Goal: Book appointment/travel/reservation

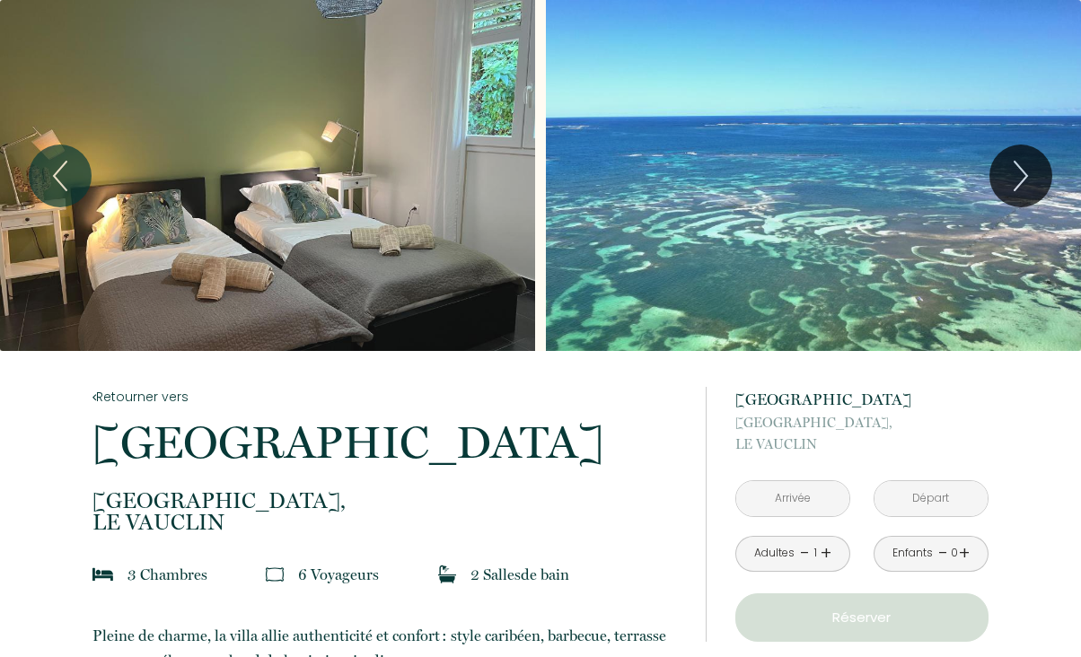
click at [794, 500] on input "text" at bounding box center [793, 498] width 113 height 35
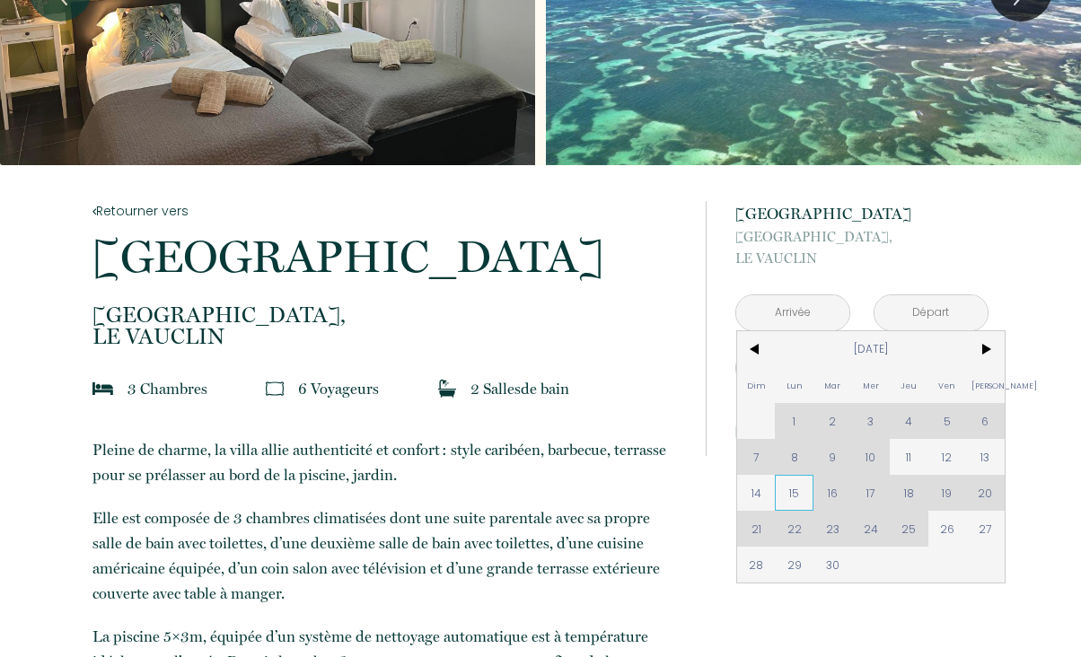
scroll to position [188, 0]
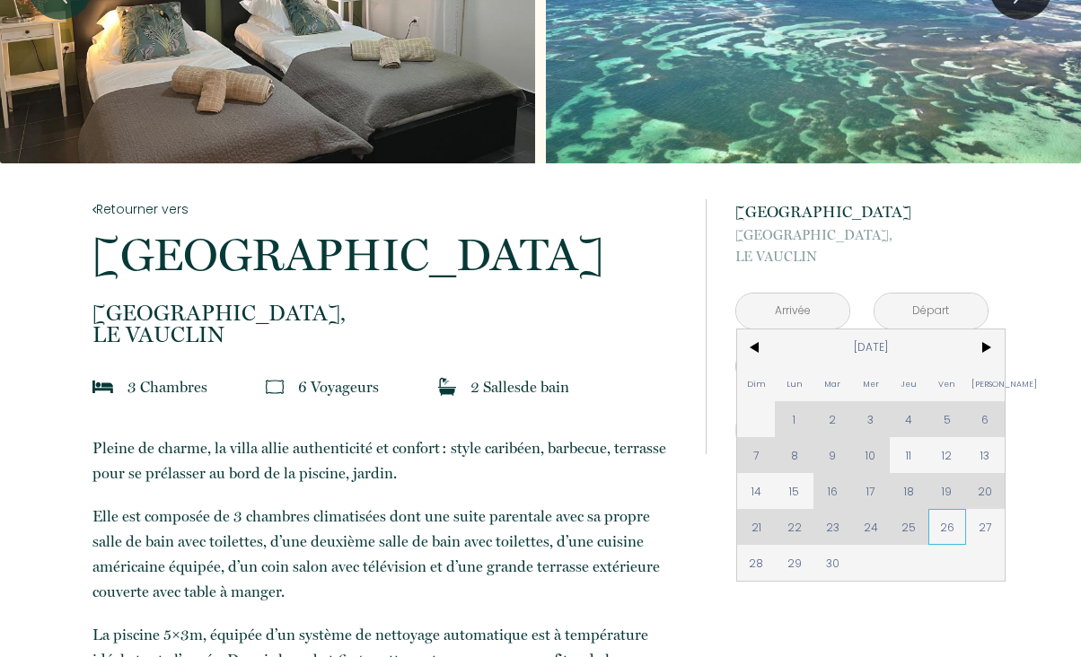
click at [953, 527] on span "26" at bounding box center [948, 527] width 39 height 36
type input "Ven 26 Sep 2025"
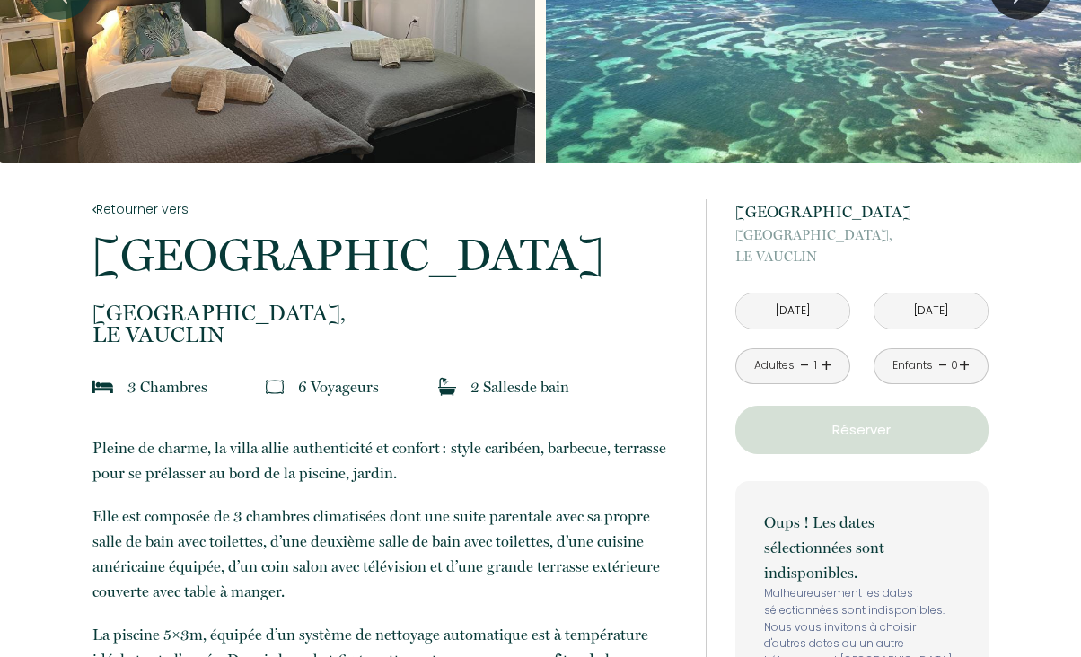
click at [957, 308] on input "Sam 27 Sep 2025" at bounding box center [931, 311] width 113 height 35
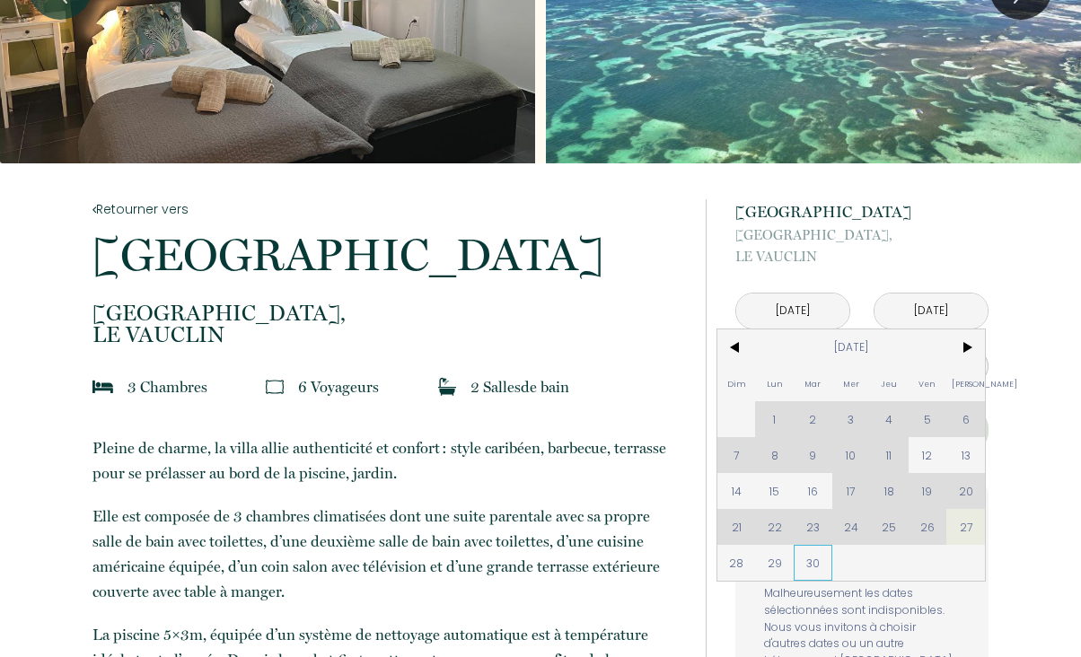
click at [807, 562] on span "30" at bounding box center [813, 563] width 39 height 36
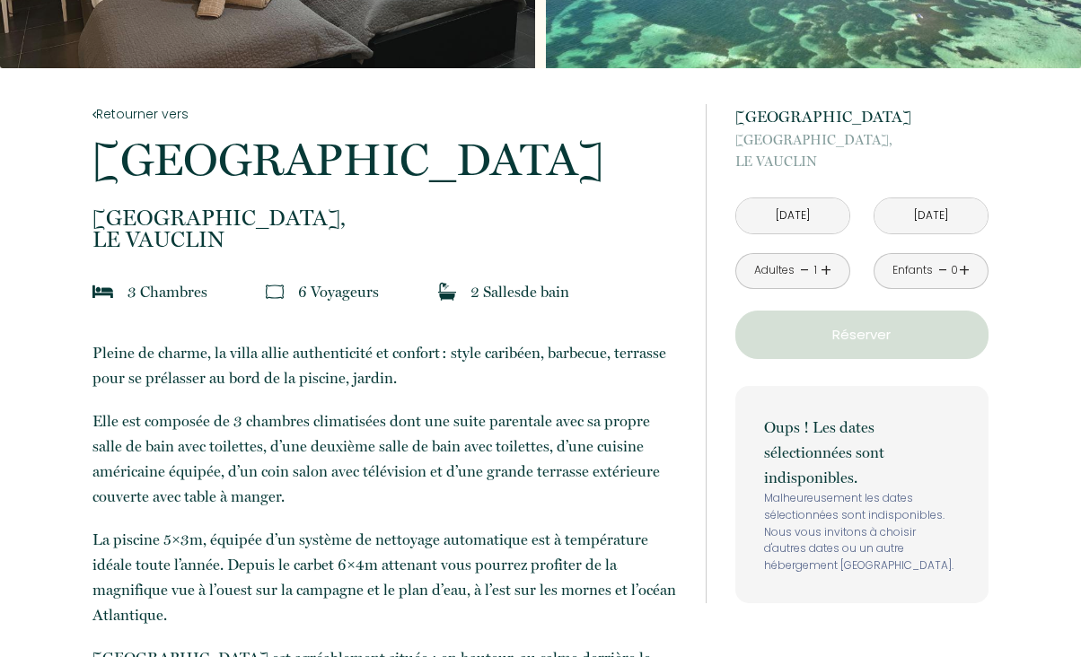
scroll to position [283, 0]
click at [823, 216] on input "Ven 26 Sep 2025" at bounding box center [793, 216] width 113 height 35
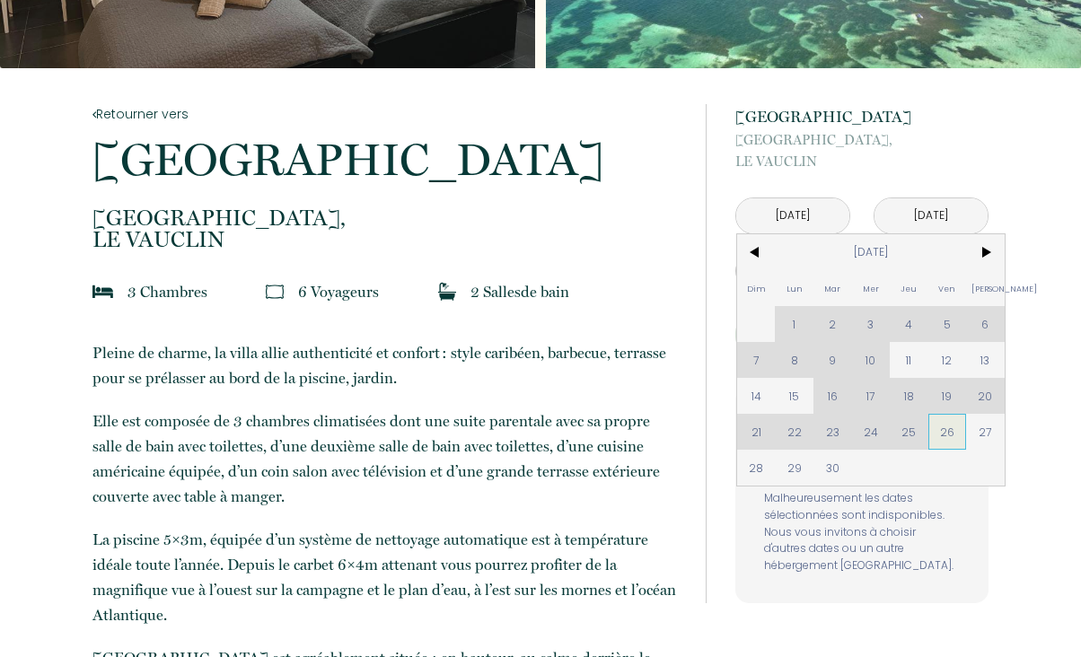
click at [956, 434] on span "26" at bounding box center [948, 432] width 39 height 36
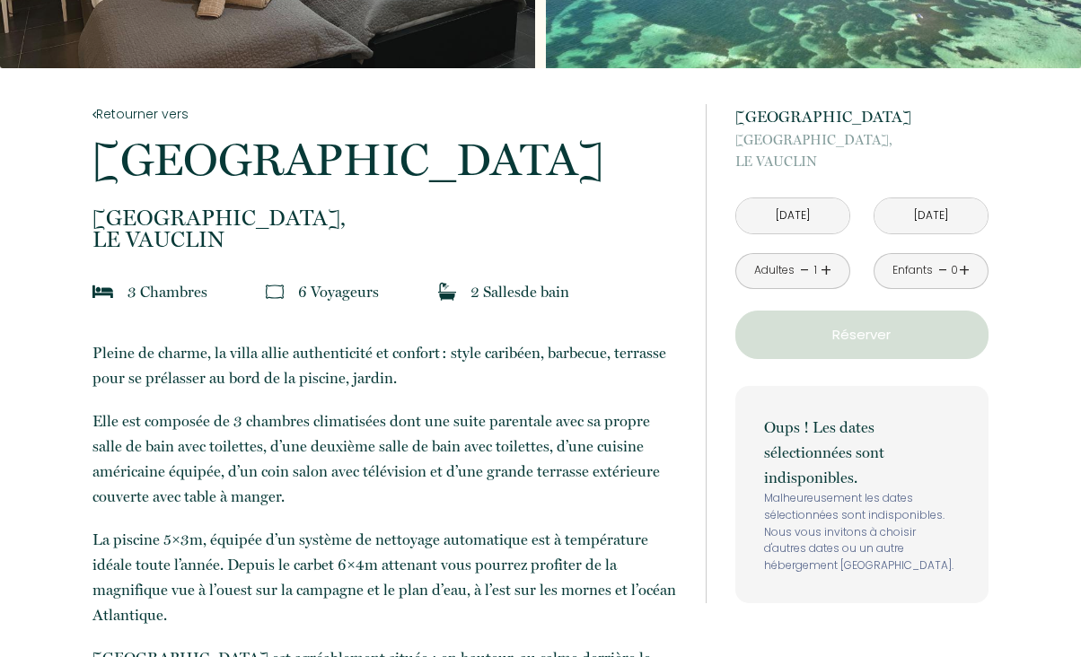
click at [949, 226] on input "Mar 30 Sep 2025" at bounding box center [931, 216] width 113 height 35
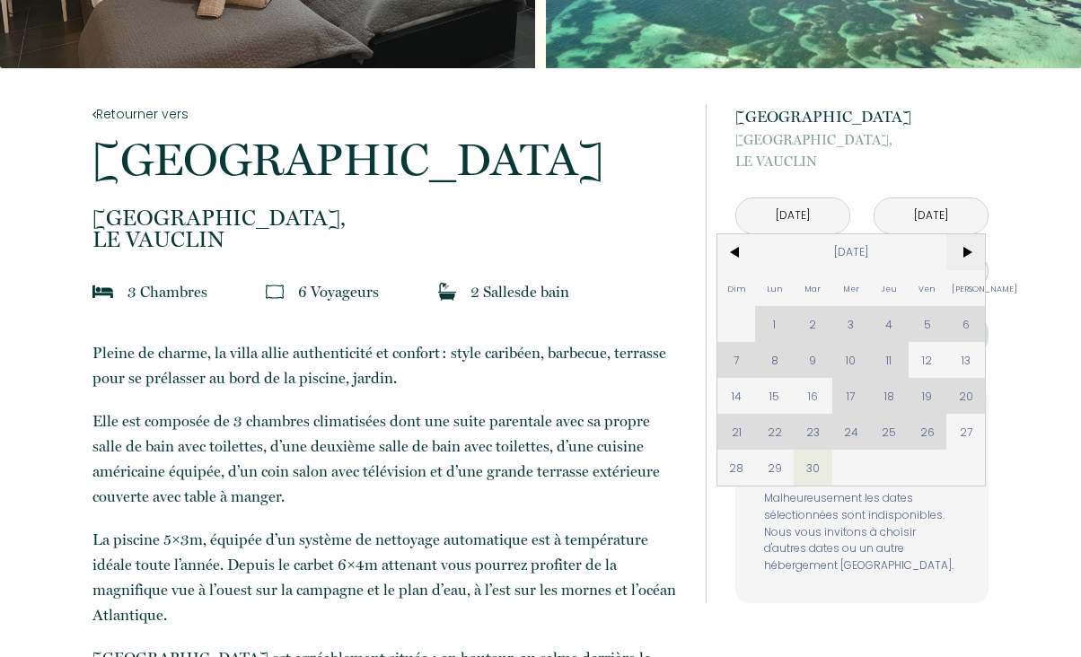
click at [966, 253] on span ">" at bounding box center [966, 252] width 39 height 36
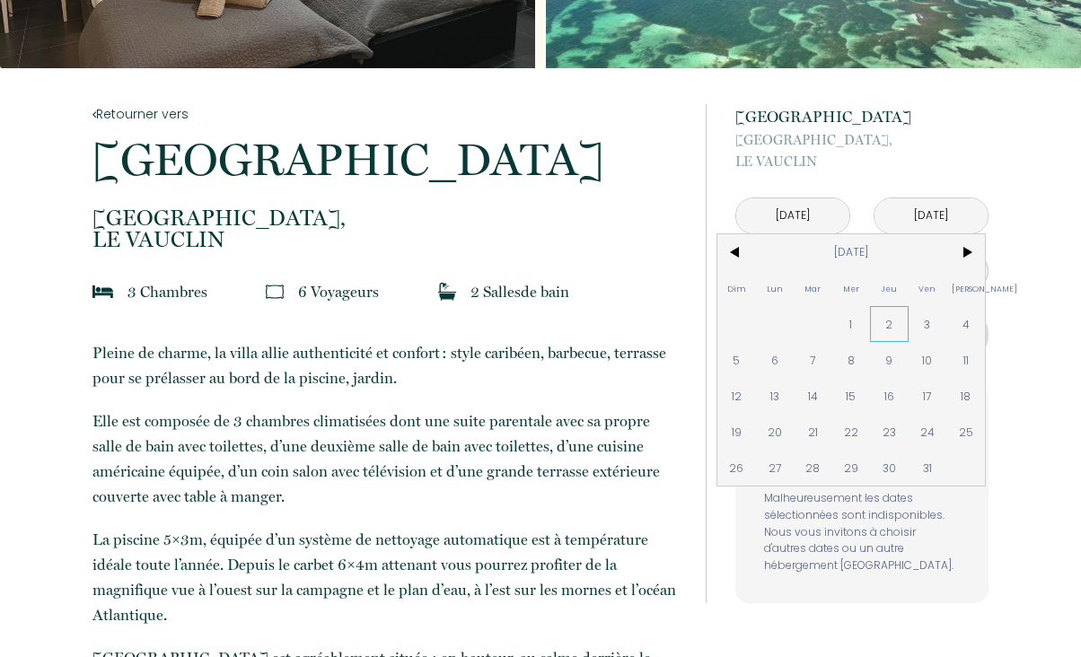
click at [893, 319] on span "2" at bounding box center [889, 324] width 39 height 36
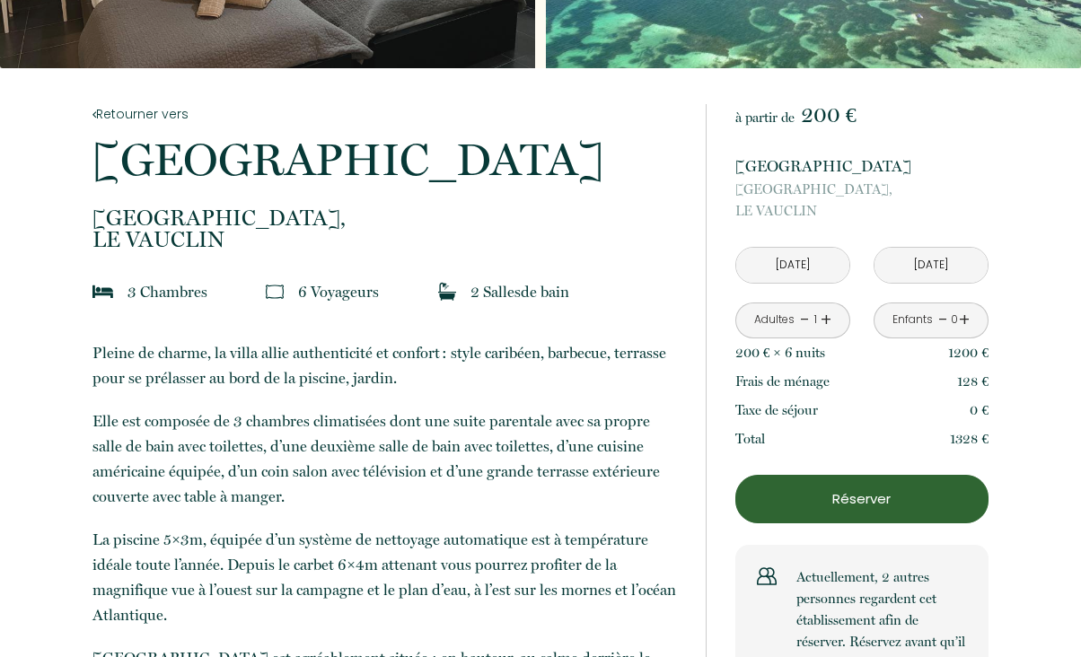
click at [922, 270] on input "Jeu 02 Oct 2025" at bounding box center [931, 265] width 113 height 35
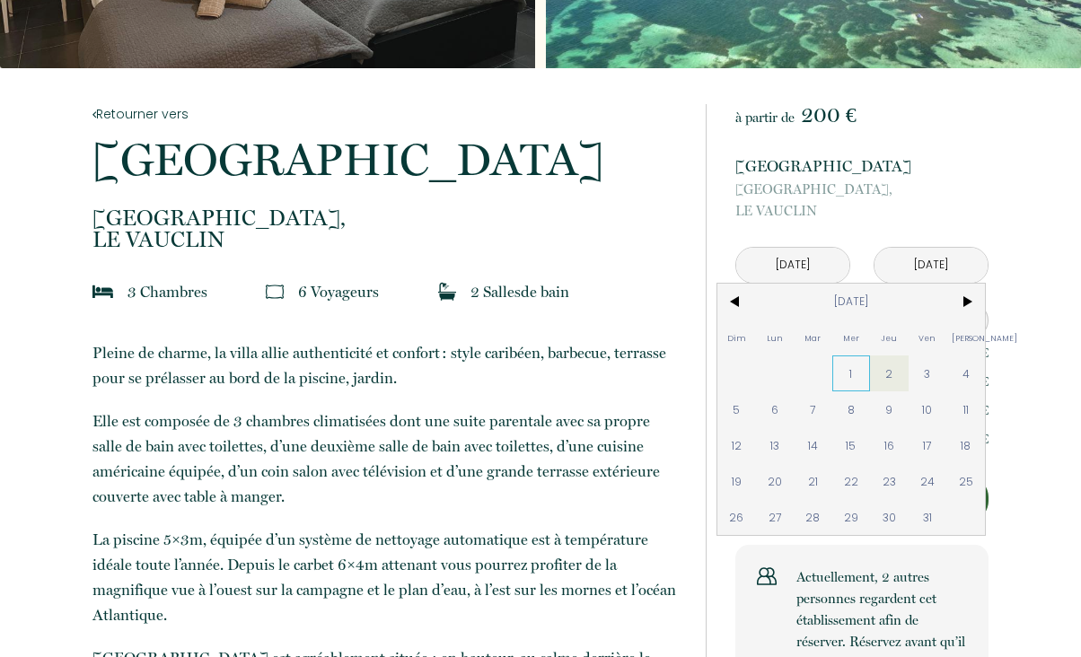
click at [859, 368] on span "1" at bounding box center [852, 374] width 39 height 36
type input "Mer 01 Oct 2025"
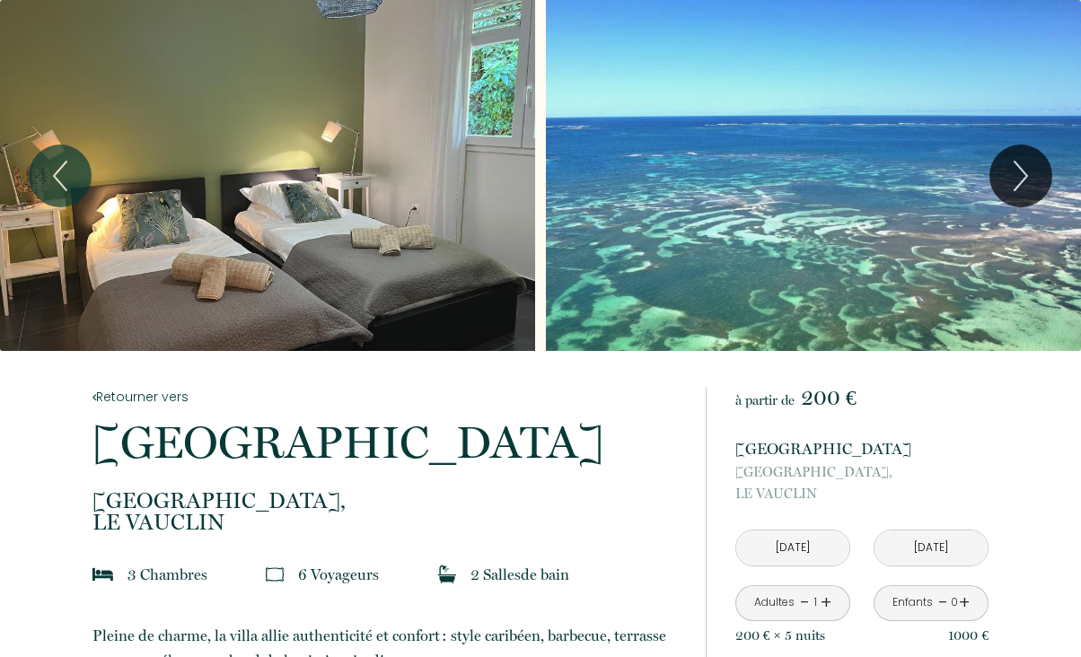
scroll to position [0, 0]
click at [1017, 181] on icon "Next" at bounding box center [1021, 176] width 38 height 54
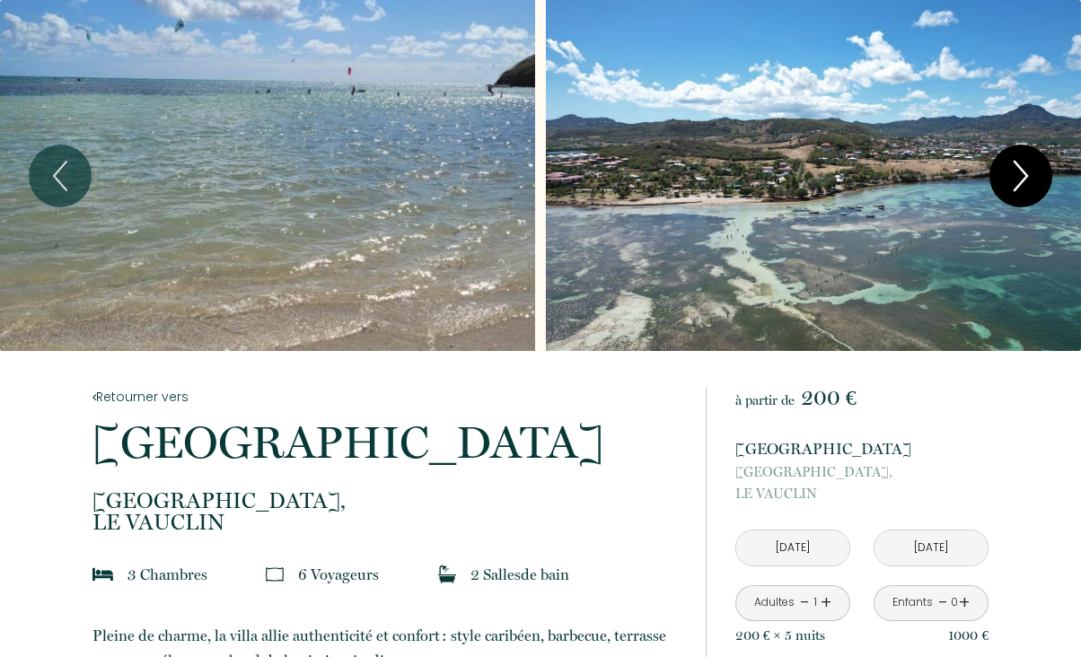
click at [1017, 181] on icon "Next" at bounding box center [1021, 176] width 38 height 54
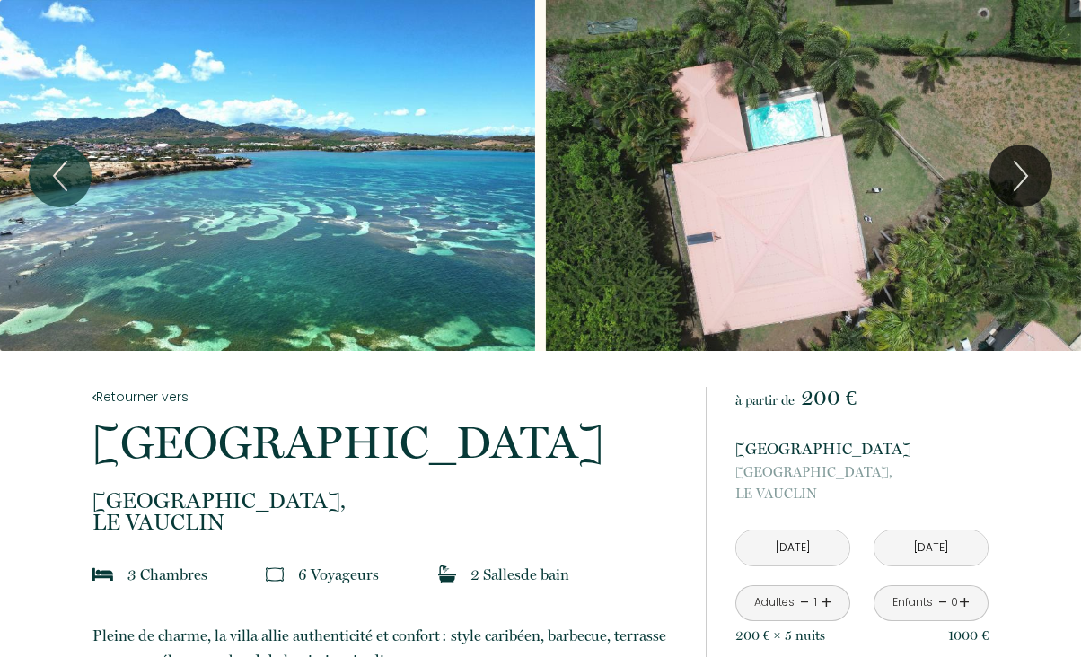
click at [884, 180] on div "Slideshow" at bounding box center [813, 175] width 535 height 351
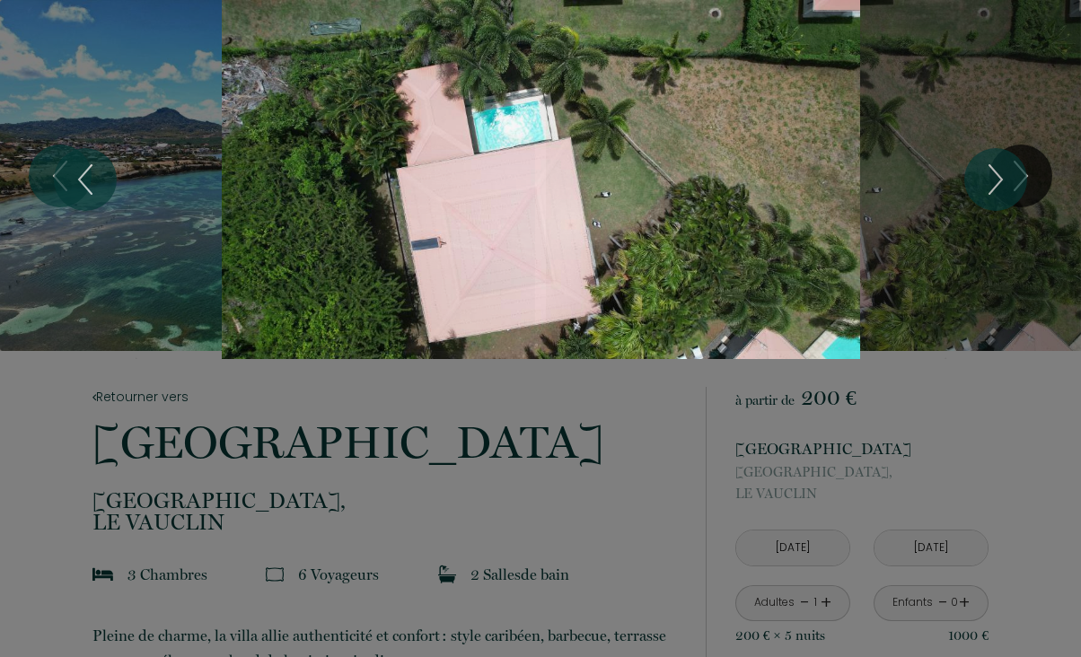
click at [643, 242] on div "Slideshow" at bounding box center [541, 179] width 811 height 359
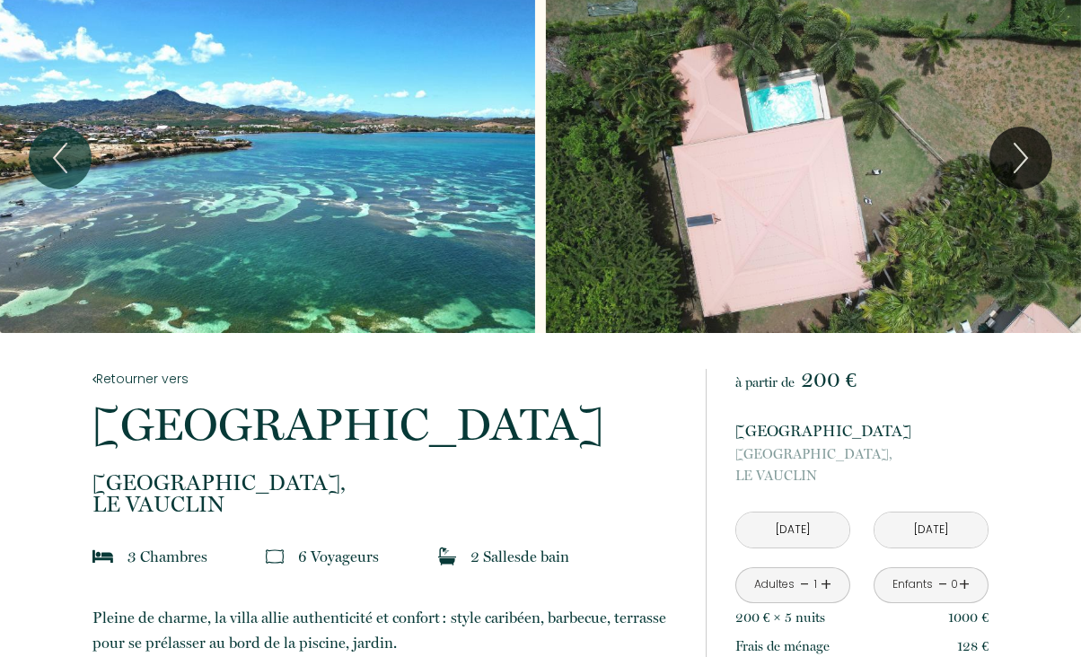
scroll to position [22, 0]
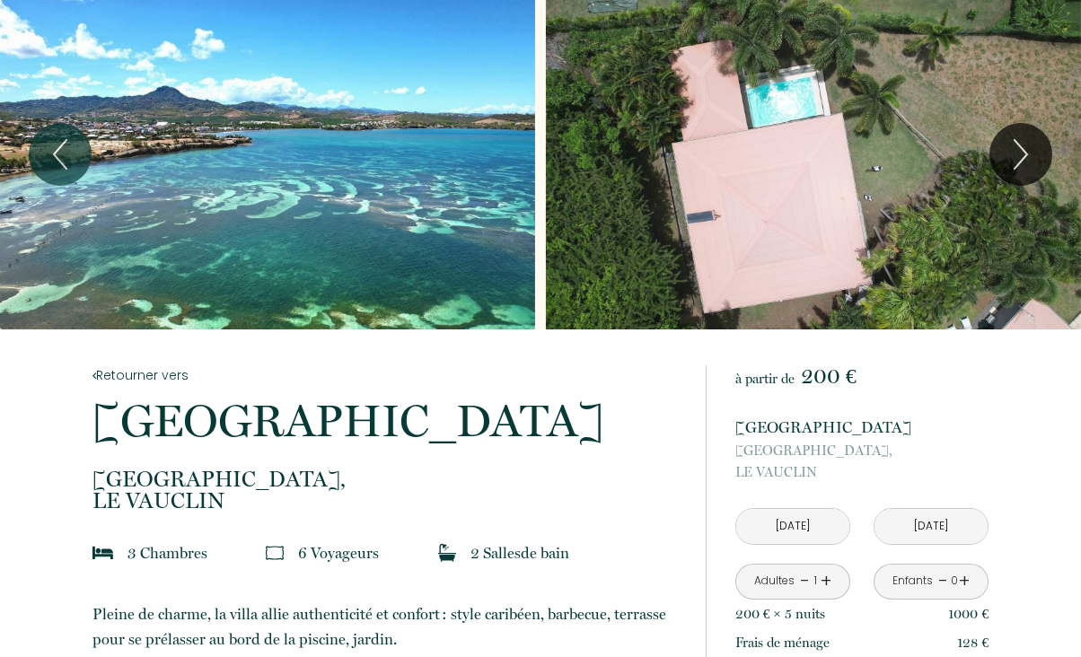
click at [141, 375] on link "Retourner vers" at bounding box center [387, 376] width 589 height 20
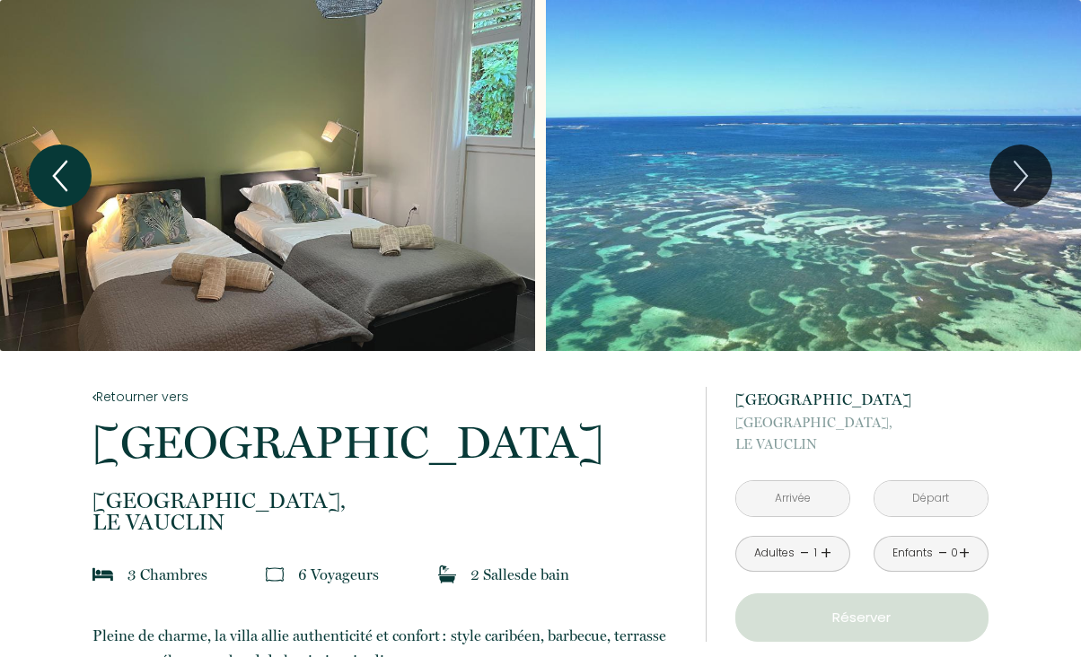
click at [69, 155] on icon "Previous" at bounding box center [60, 176] width 38 height 54
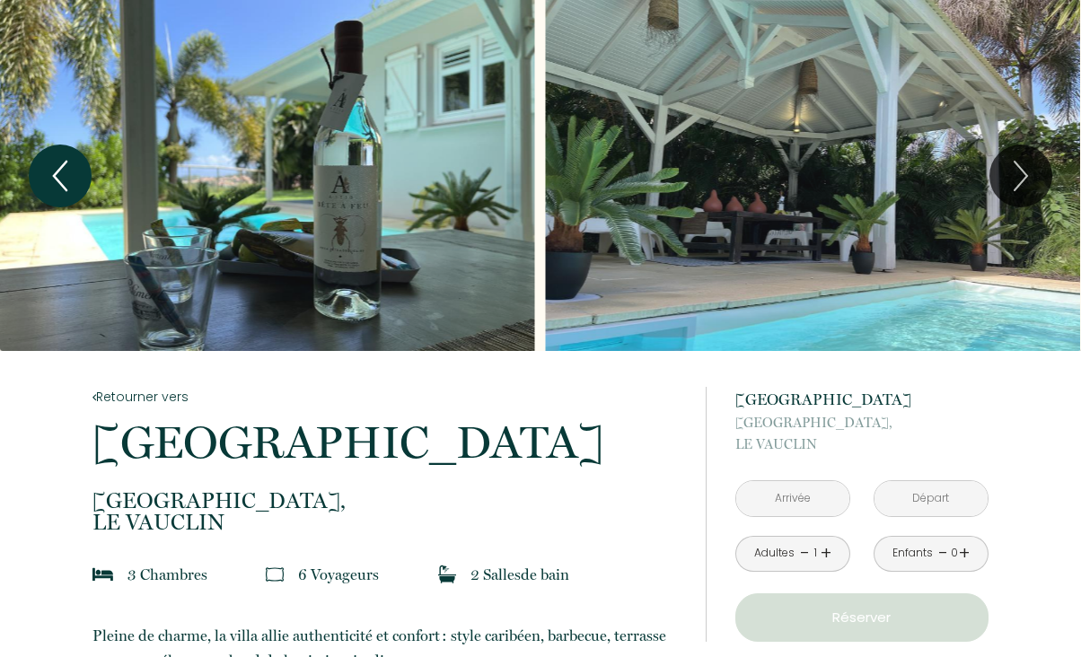
click at [69, 155] on icon "Previous" at bounding box center [60, 176] width 38 height 54
